Goal: Information Seeking & Learning: Learn about a topic

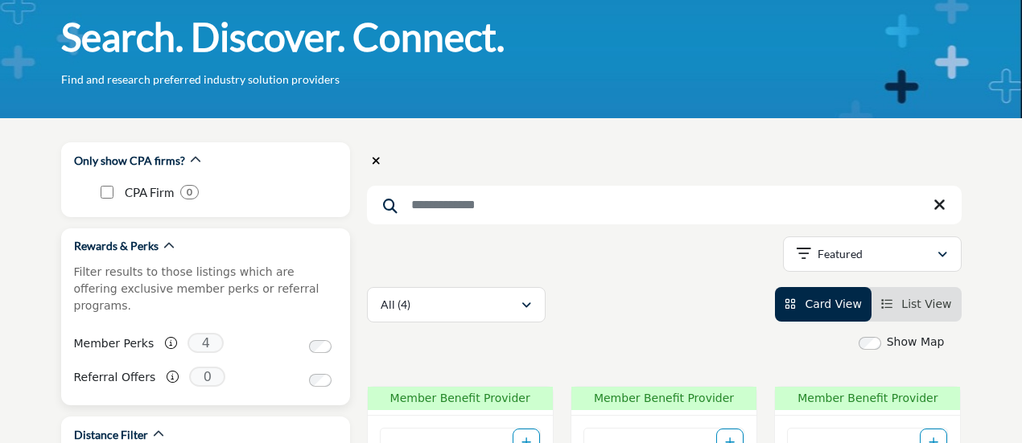
scroll to position [241, 0]
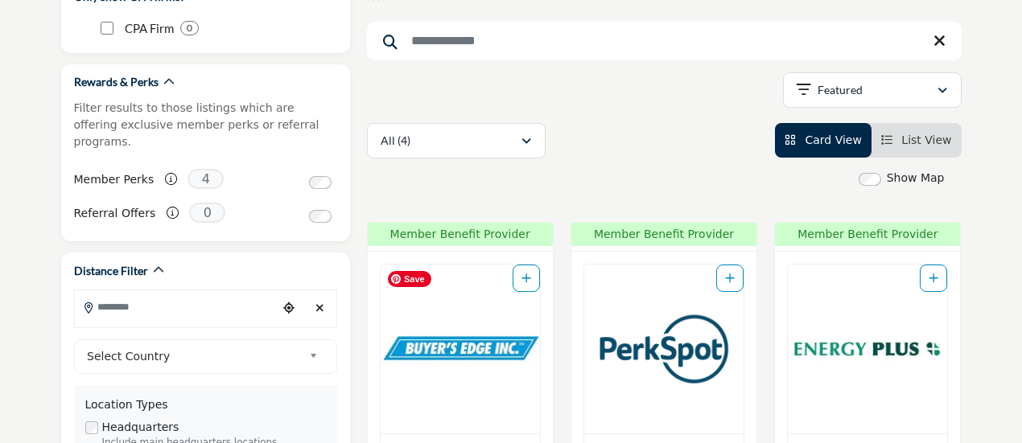
click at [471, 350] on img "Open Listing in new tab" at bounding box center [460, 349] width 159 height 169
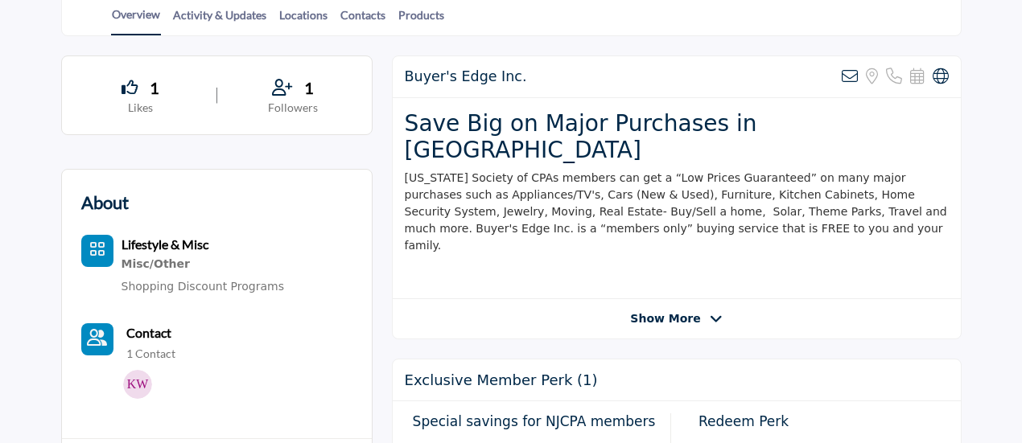
scroll to position [563, 0]
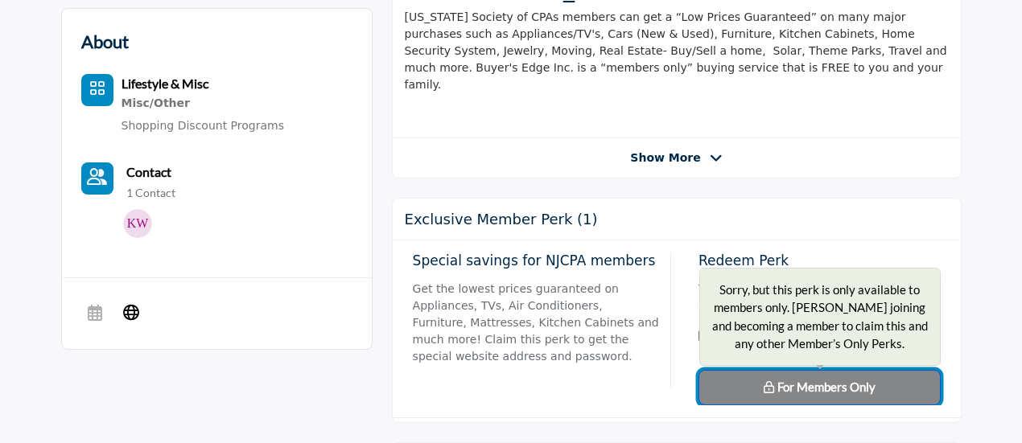
click at [816, 380] on span "For Members Only" at bounding box center [826, 387] width 98 height 14
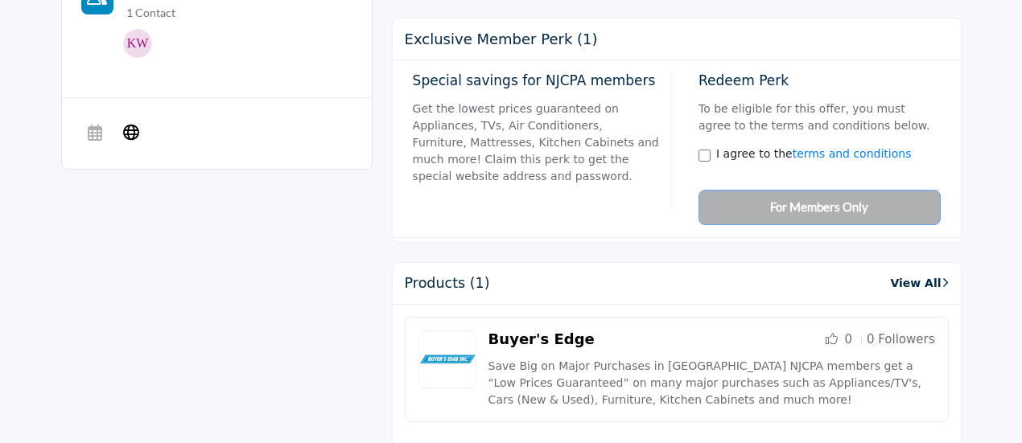
scroll to position [885, 0]
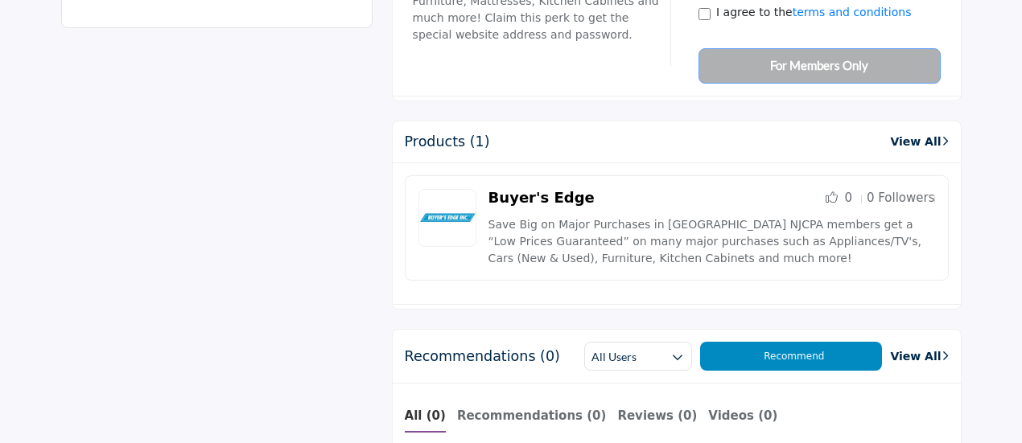
click at [512, 189] on link "Buyer's Edge" at bounding box center [541, 197] width 106 height 17
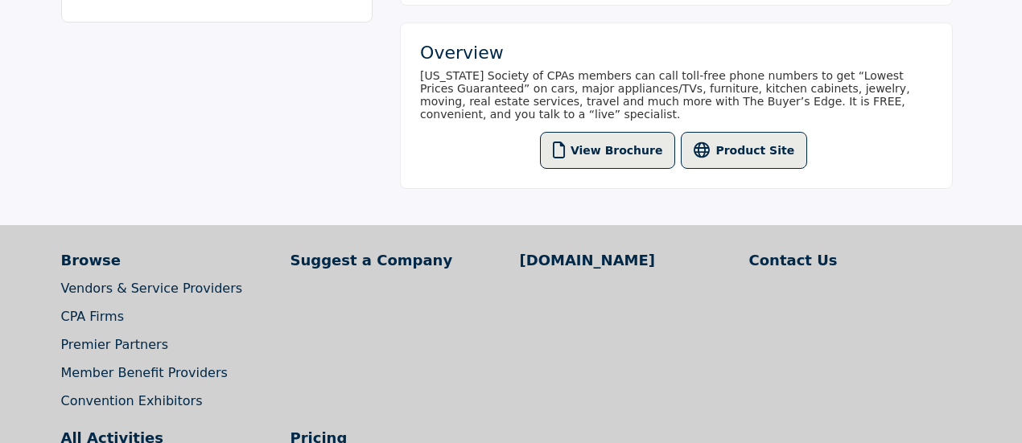
scroll to position [644, 0]
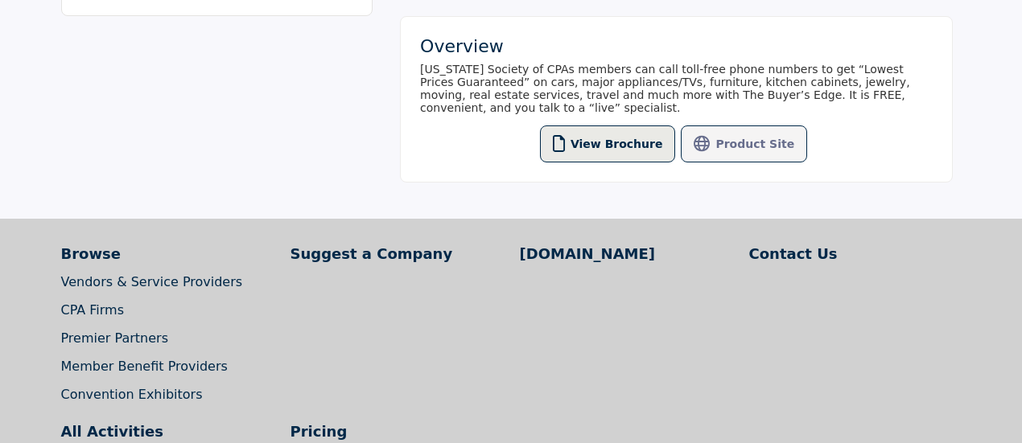
click at [714, 154] on button "Product Site" at bounding box center [744, 144] width 126 height 37
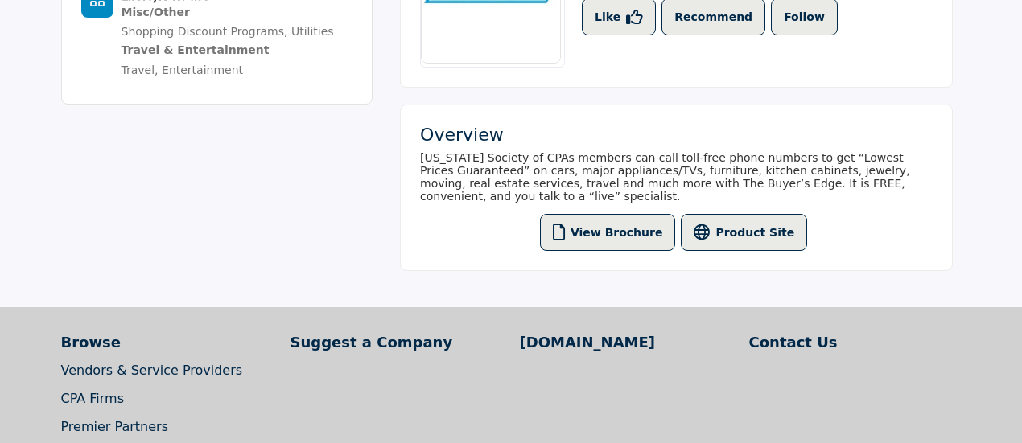
scroll to position [563, 0]
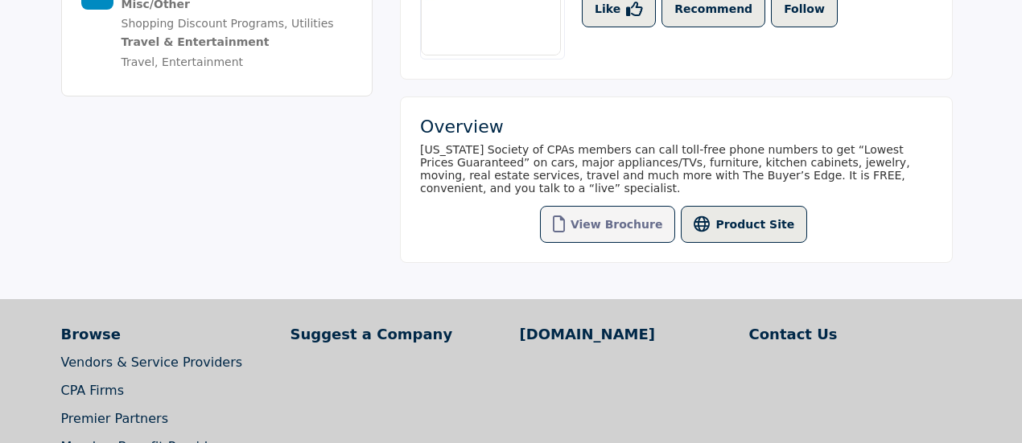
click at [623, 233] on button "View Brochure" at bounding box center [608, 224] width 136 height 37
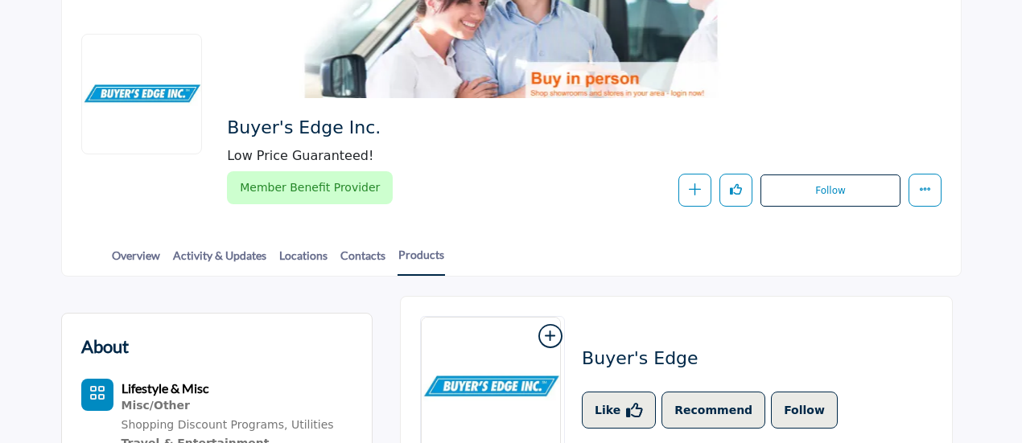
scroll to position [161, 0]
click at [115, 253] on link "Overview" at bounding box center [136, 262] width 50 height 28
